Goal: Transaction & Acquisition: Download file/media

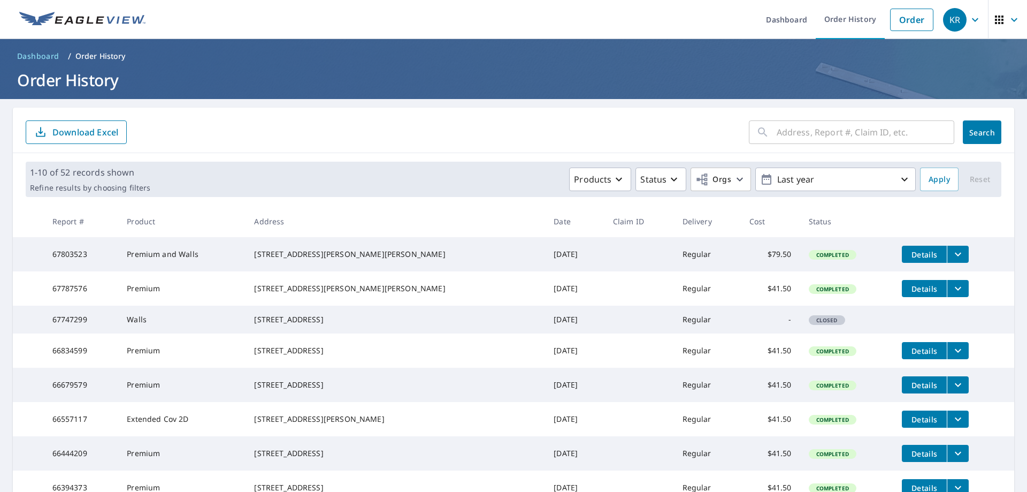
click at [10, 425] on main "​ Search Download Excel 1-10 of 52 records shown Refine results by choosing fil…" at bounding box center [513, 361] width 1027 height 525
click at [955, 254] on icon "filesDropdownBtn-67803523" at bounding box center [958, 254] width 6 height 4
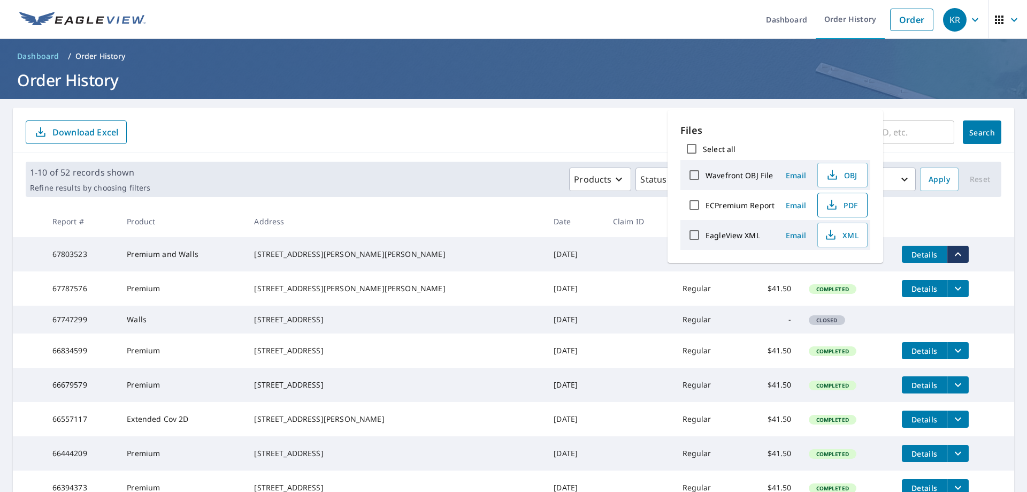
click at [841, 205] on span "PDF" at bounding box center [841, 204] width 34 height 13
click at [832, 206] on icon "button" at bounding box center [831, 204] width 13 height 13
click at [972, 224] on th at bounding box center [953, 221] width 121 height 32
